Goal: Transaction & Acquisition: Purchase product/service

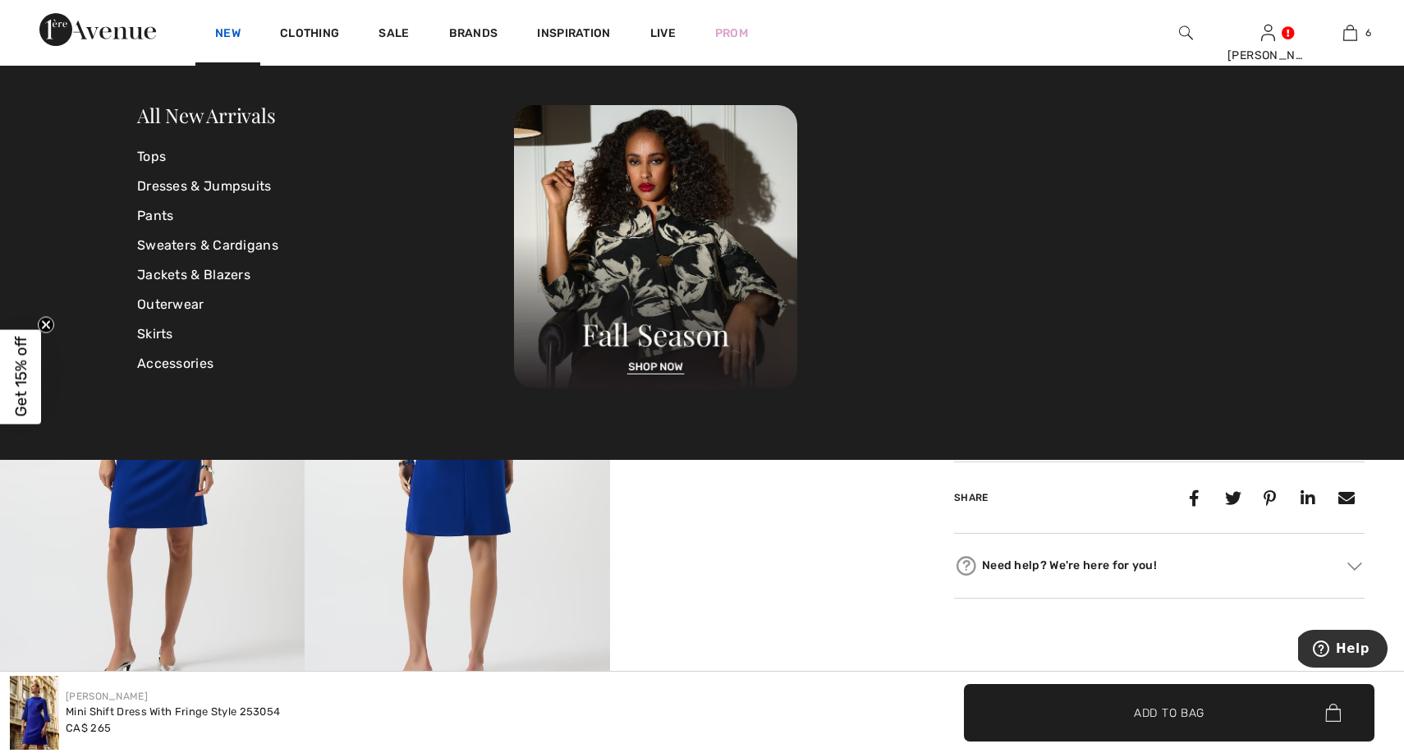
click at [224, 30] on link "New" at bounding box center [227, 34] width 25 height 17
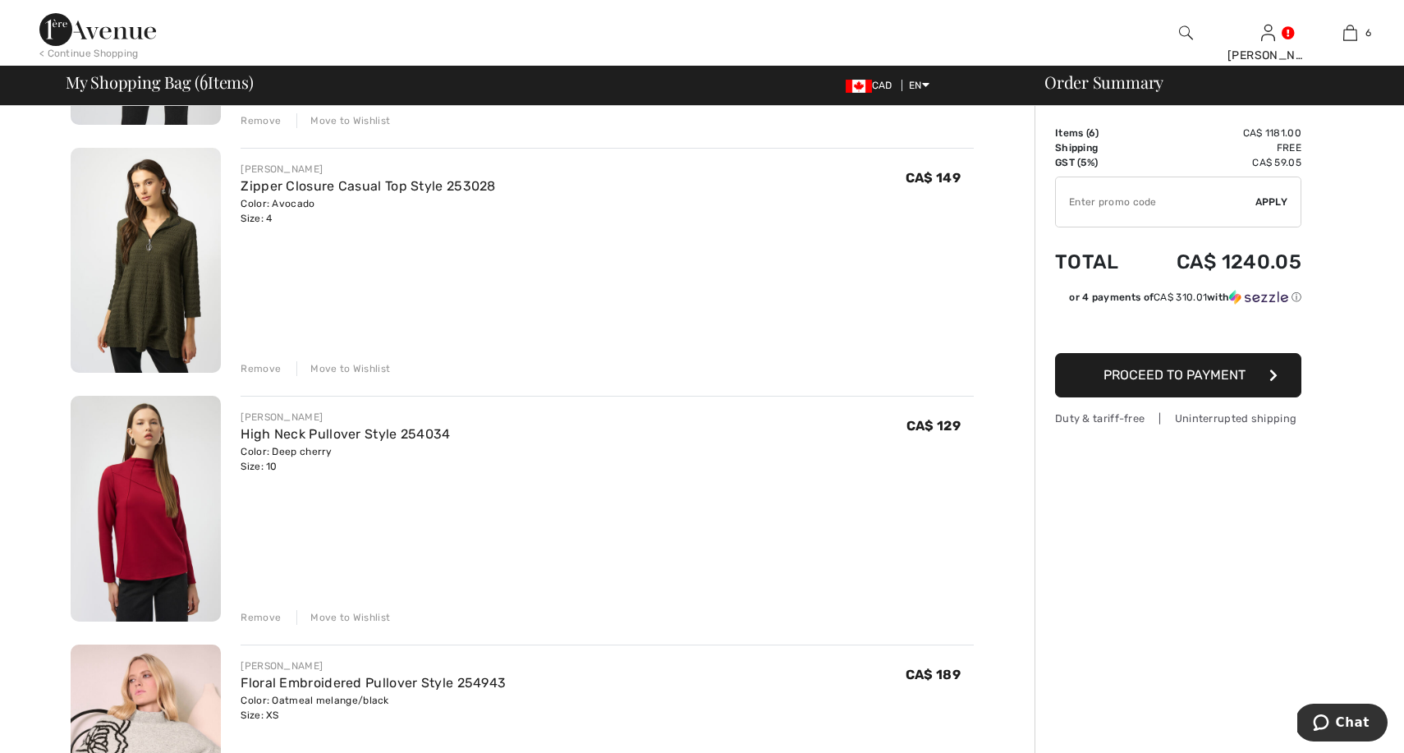
scroll to position [355, 0]
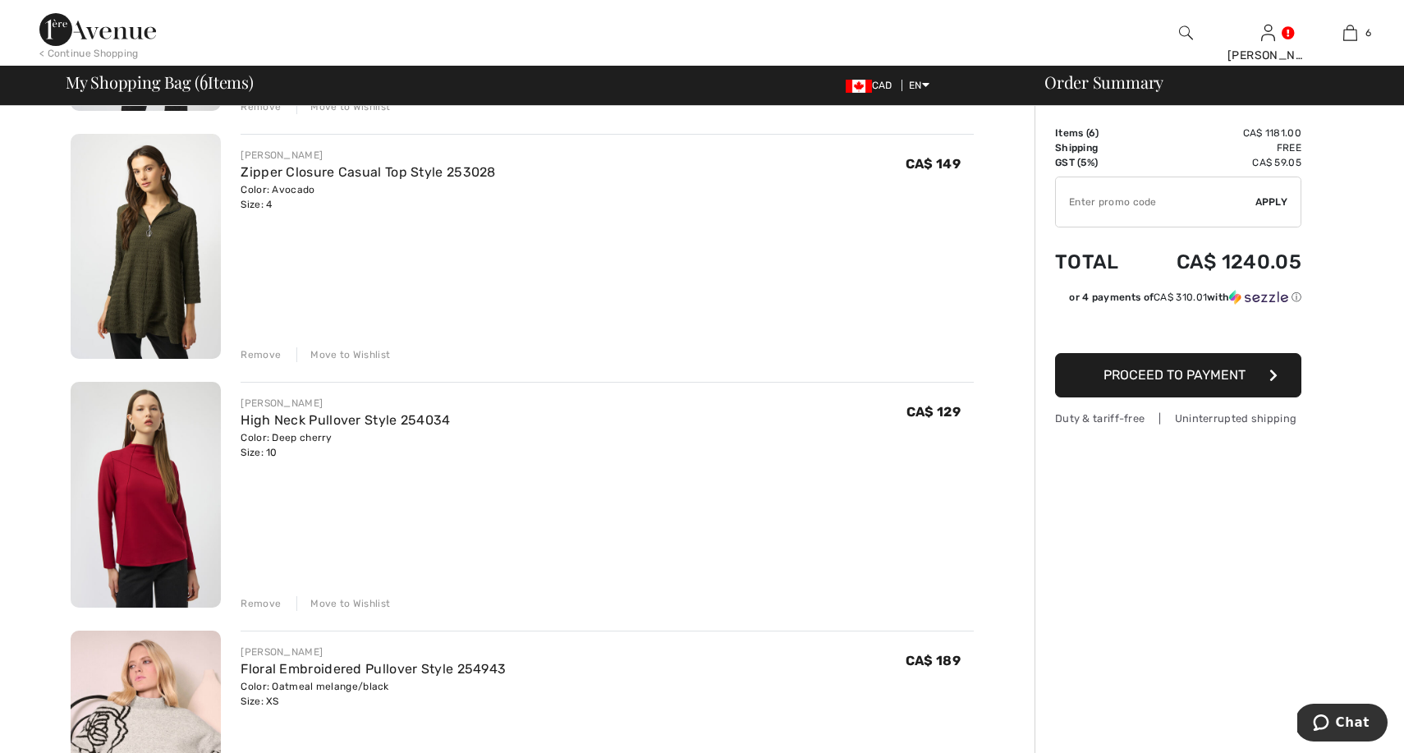
click at [155, 502] on img at bounding box center [146, 495] width 150 height 226
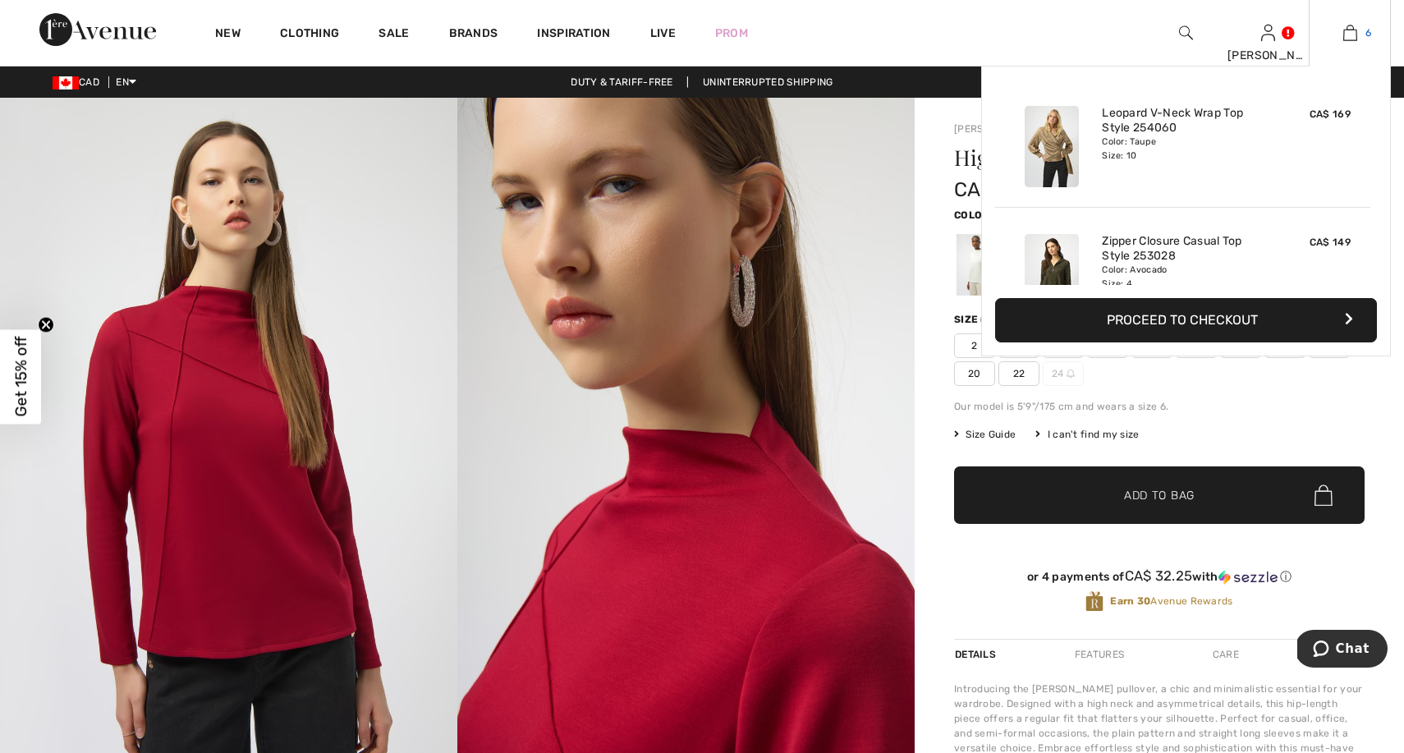
click at [1354, 30] on img at bounding box center [1350, 33] width 14 height 20
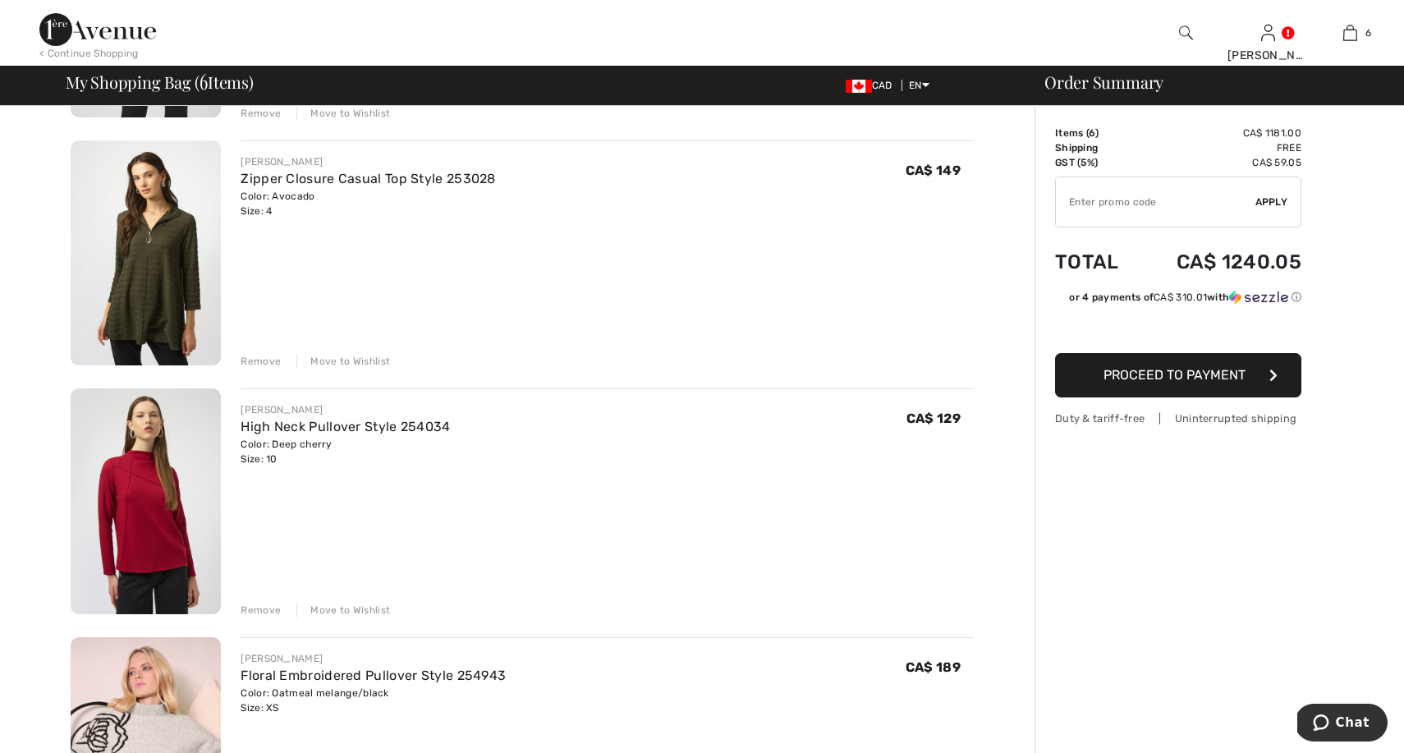
scroll to position [377, 0]
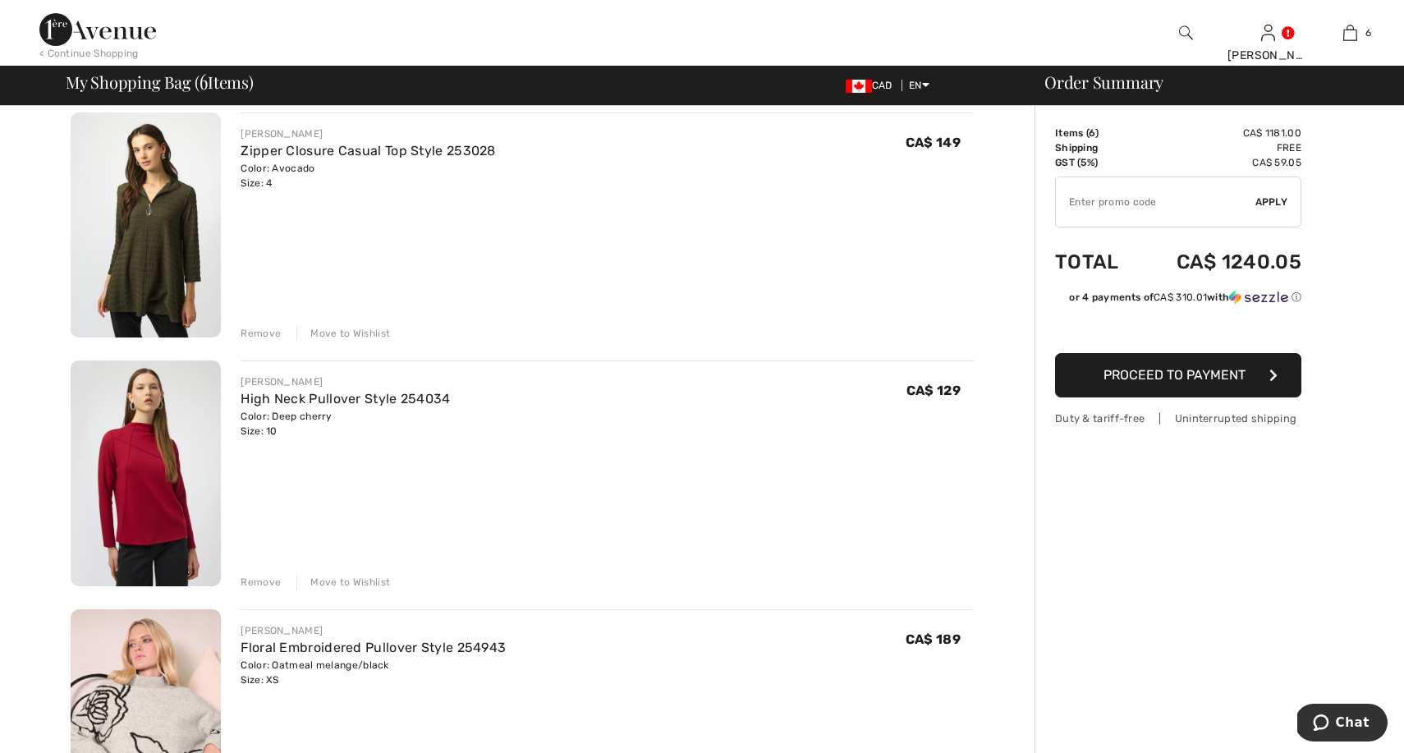
click at [261, 575] on div "Remove" at bounding box center [261, 582] width 40 height 15
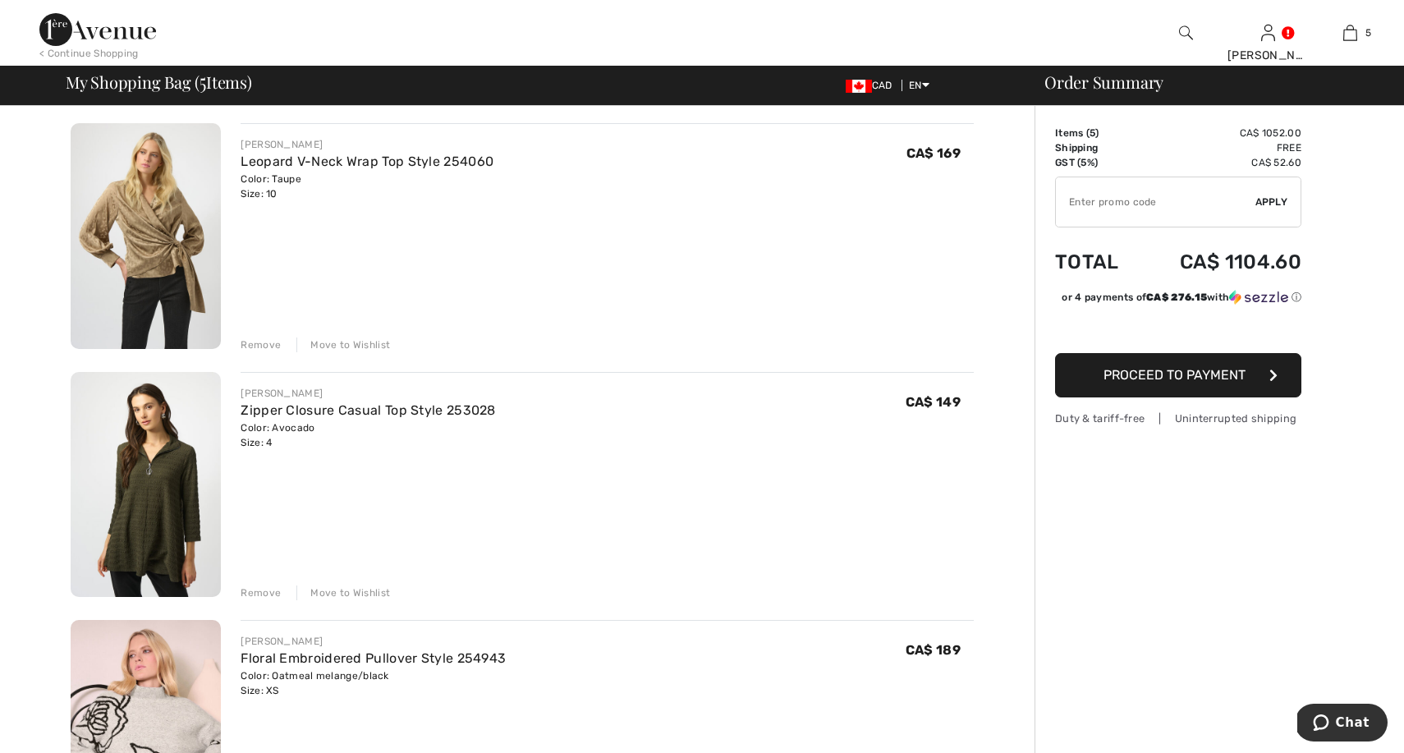
scroll to position [91, 0]
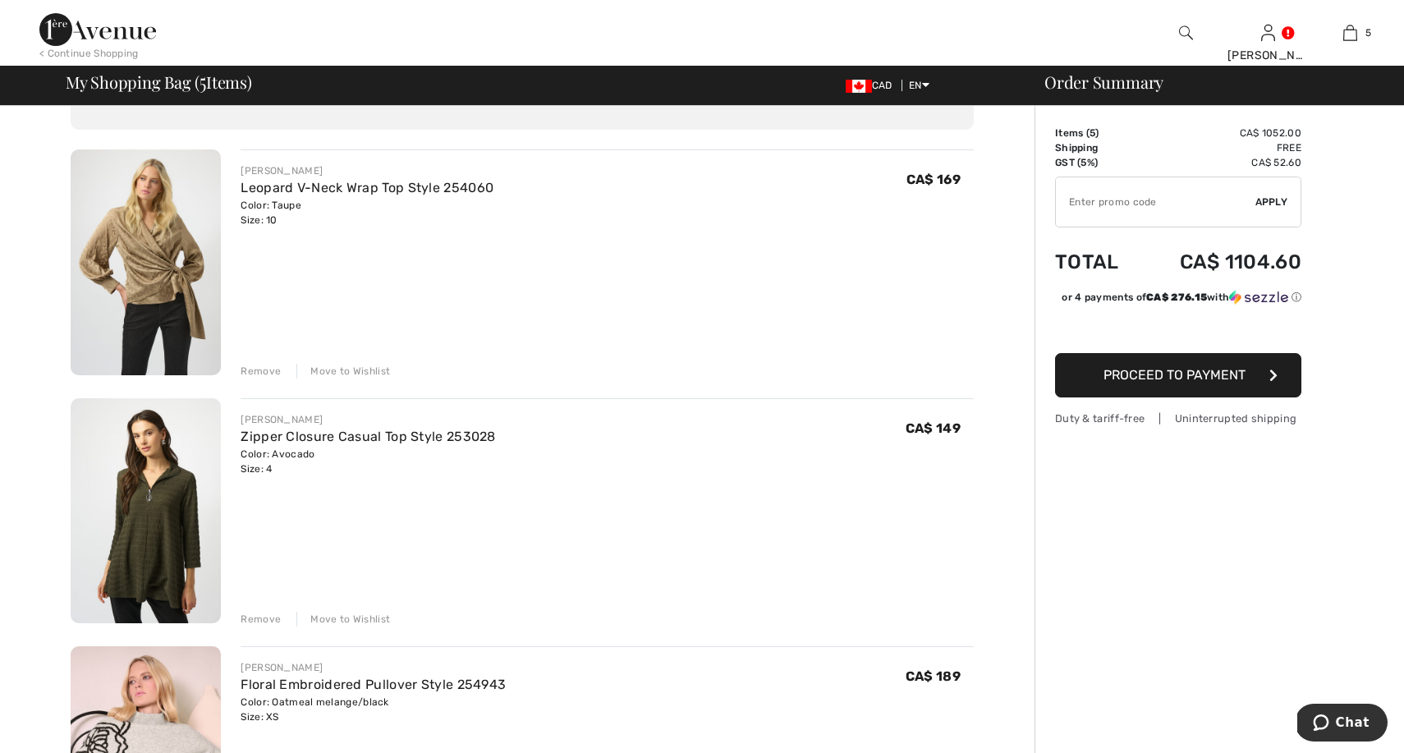
click at [265, 617] on div "Remove" at bounding box center [261, 619] width 40 height 15
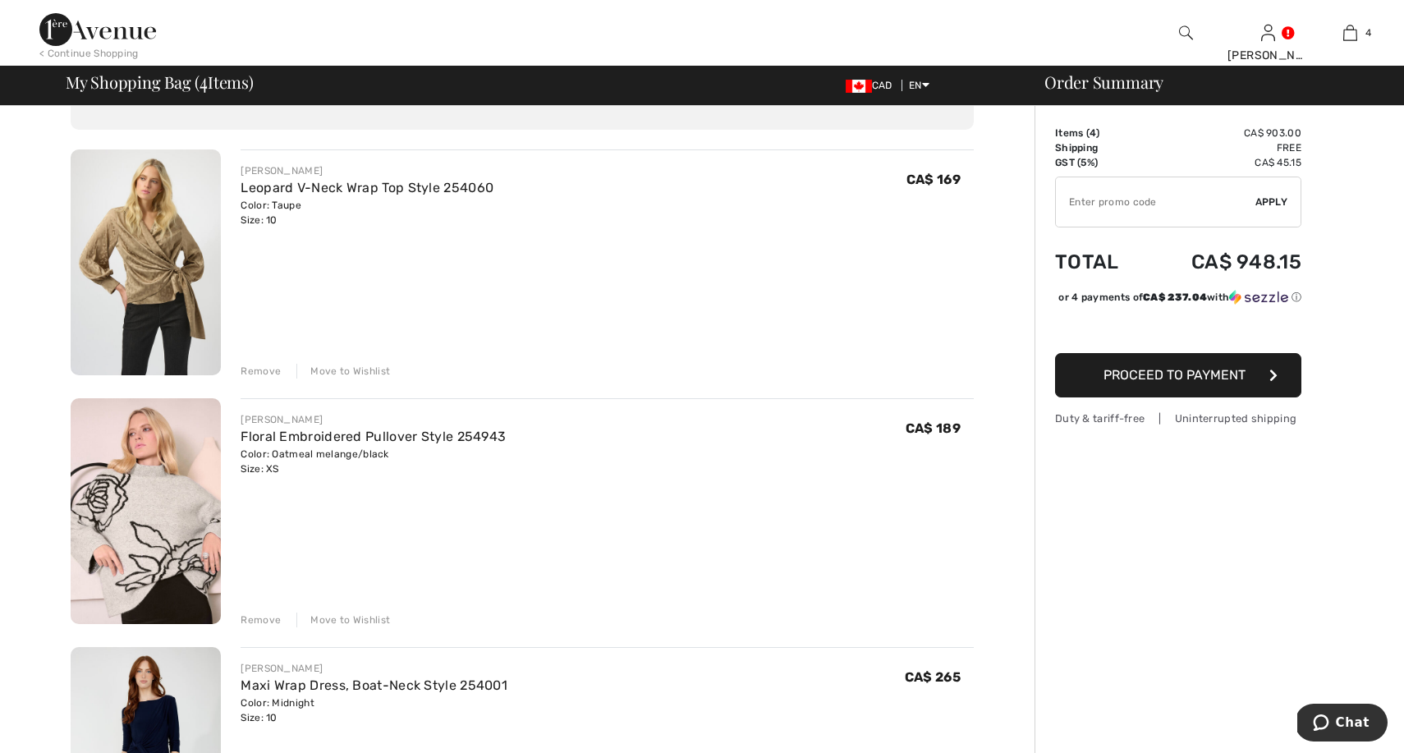
click at [145, 277] on img at bounding box center [146, 262] width 150 height 226
